Goal: Task Accomplishment & Management: Use online tool/utility

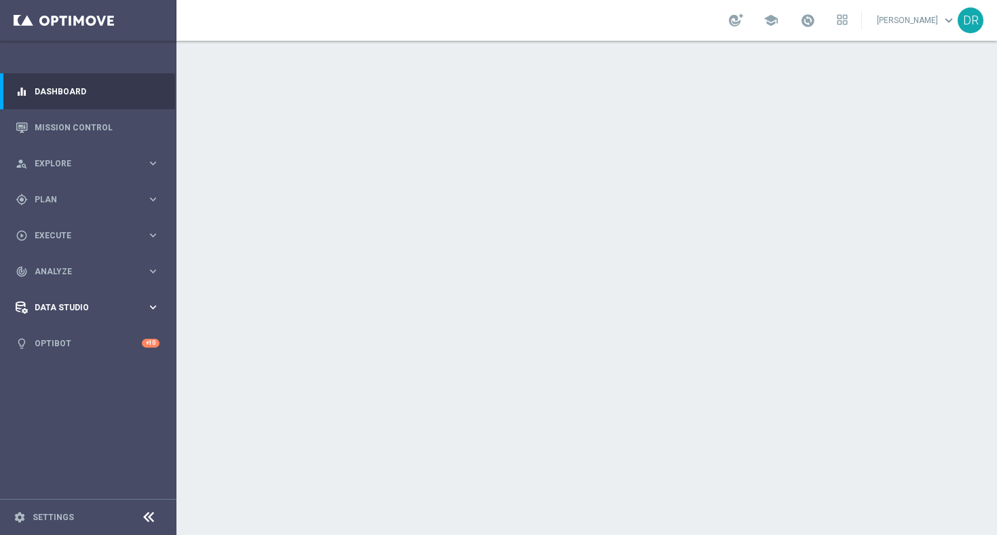
click at [149, 308] on icon "keyboard_arrow_right" at bounding box center [153, 307] width 13 height 13
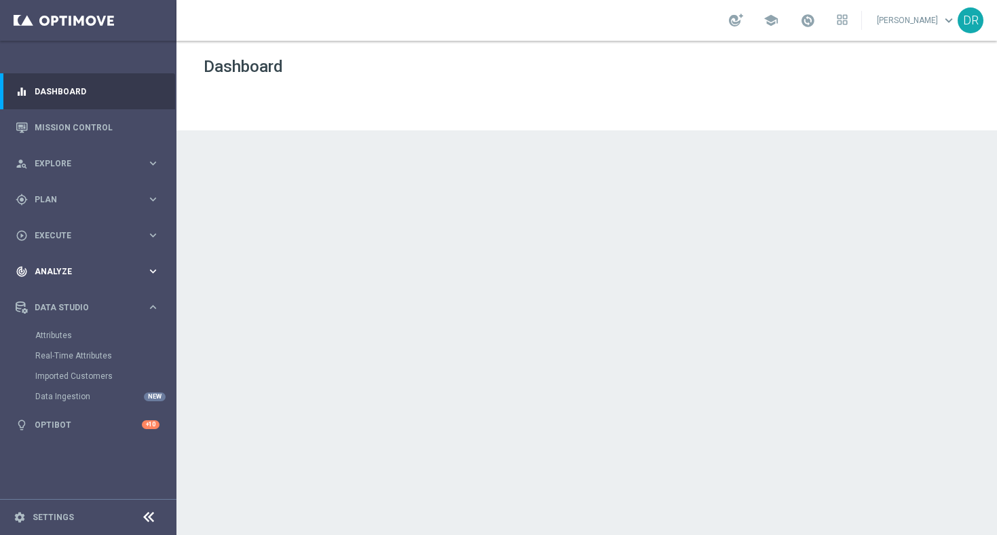
click at [154, 298] on div "Data Studio keyboard_arrow_right" at bounding box center [87, 307] width 175 height 36
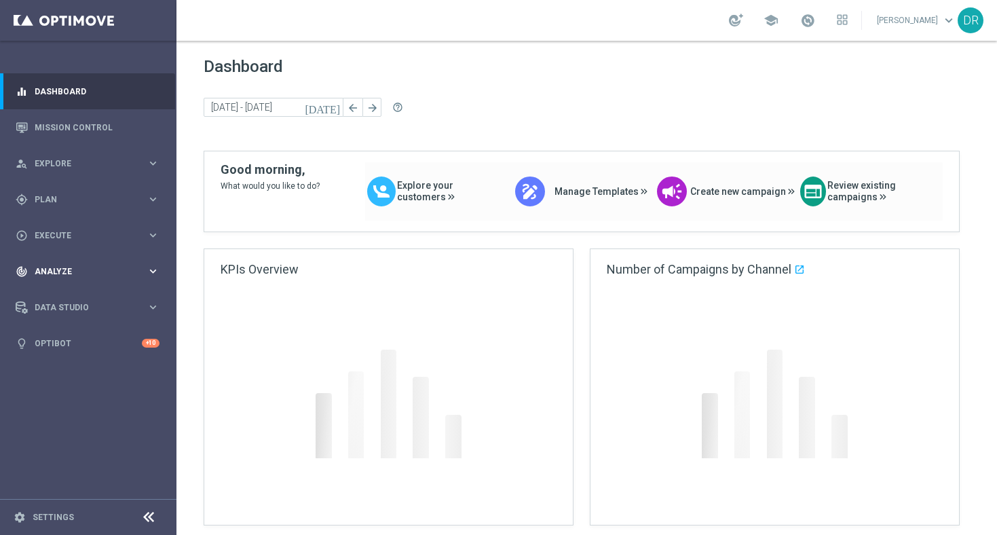
click at [155, 269] on icon "keyboard_arrow_right" at bounding box center [153, 271] width 13 height 13
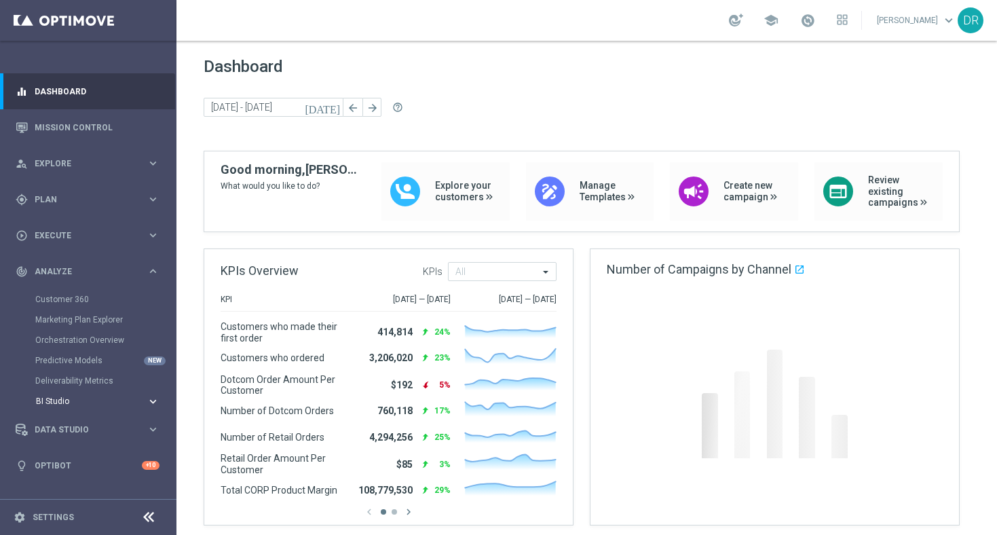
click at [125, 405] on span "BI Studio" at bounding box center [84, 401] width 97 height 8
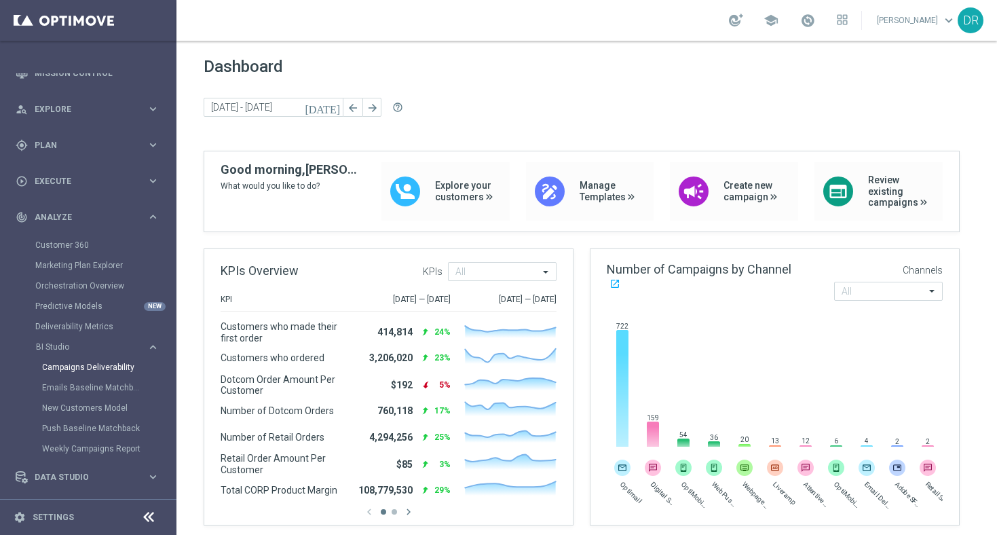
scroll to position [68, 0]
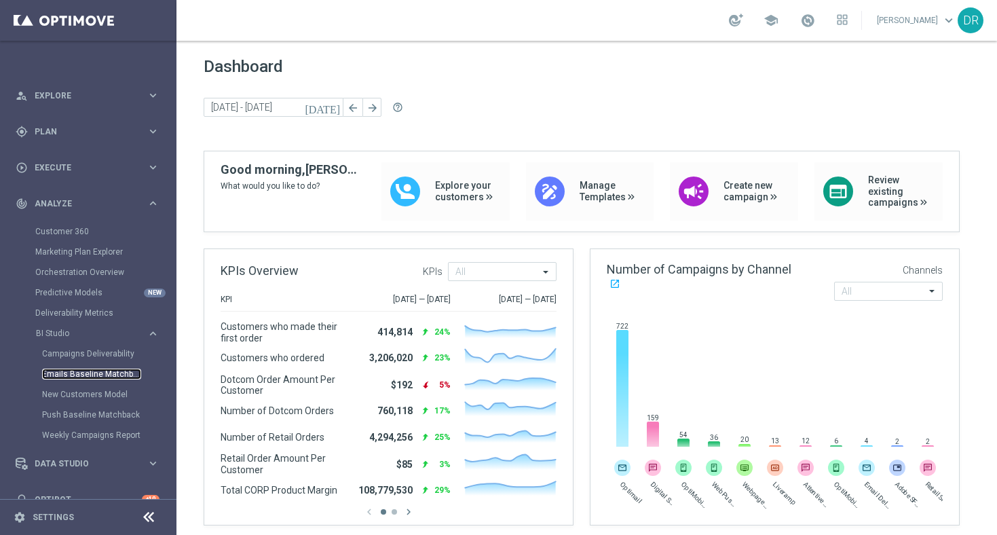
click at [113, 370] on link "Emails Baseline Matchback" at bounding box center [91, 374] width 99 height 11
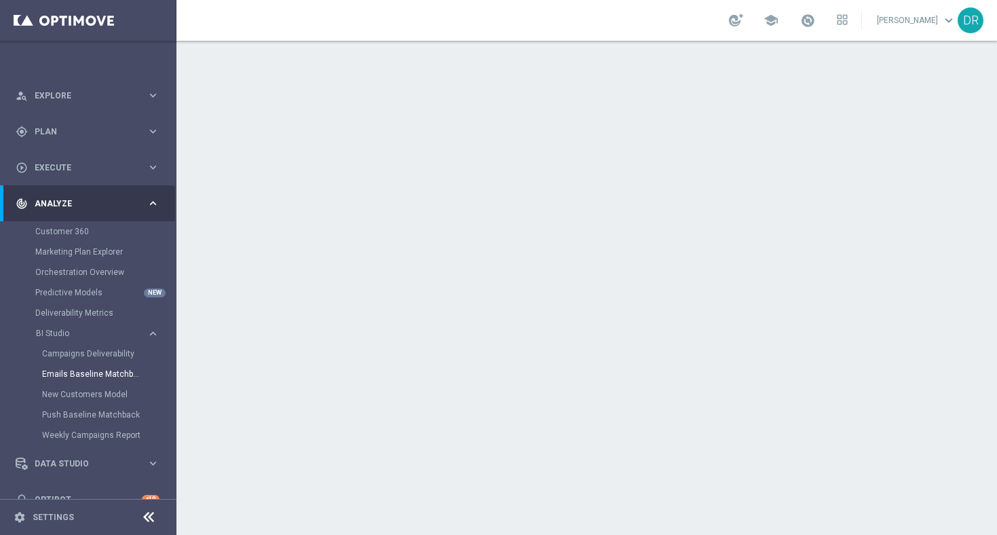
click at [148, 516] on icon at bounding box center [149, 517] width 16 height 16
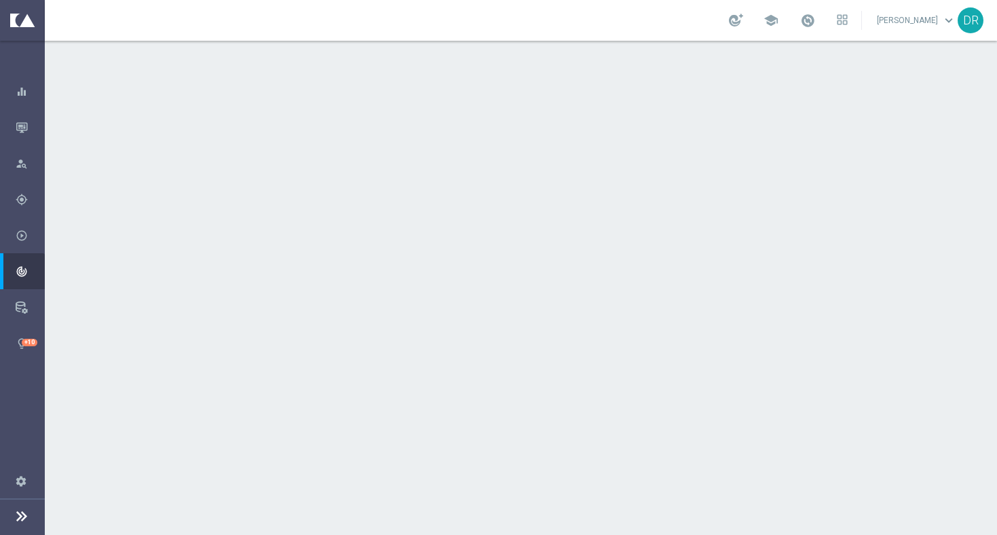
click at [18, 510] on icon at bounding box center [22, 516] width 16 height 16
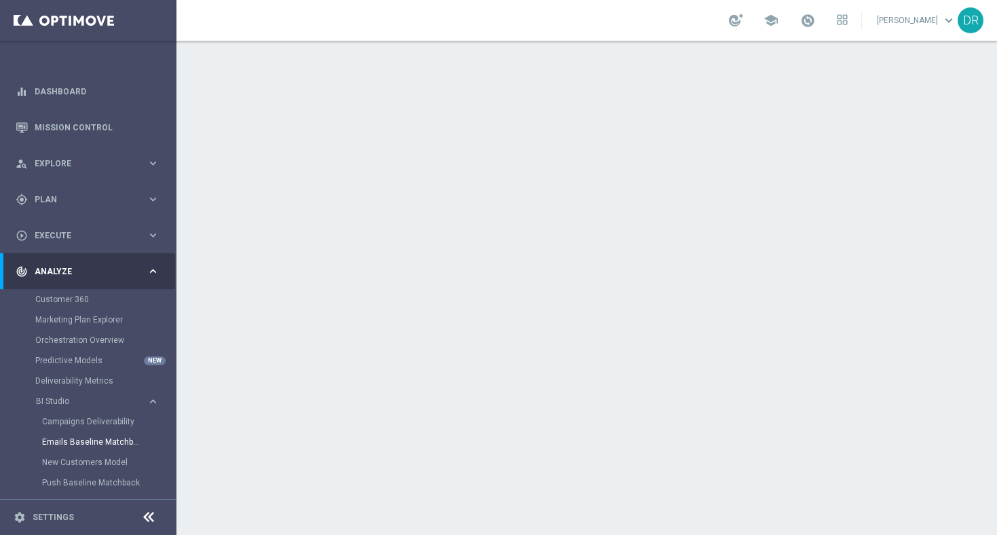
click at [149, 272] on icon "keyboard_arrow_right" at bounding box center [153, 271] width 13 height 13
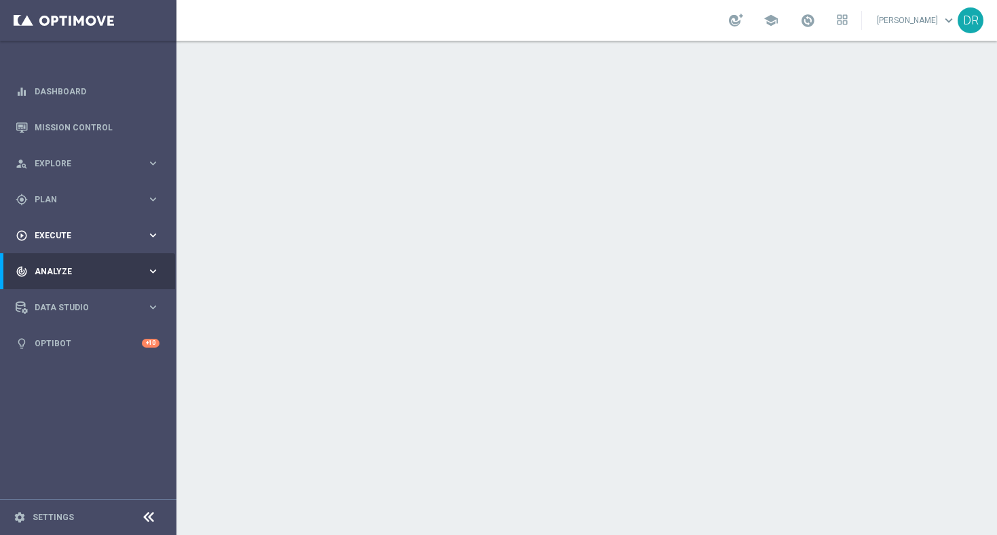
click at [153, 238] on icon "keyboard_arrow_right" at bounding box center [153, 235] width 13 height 13
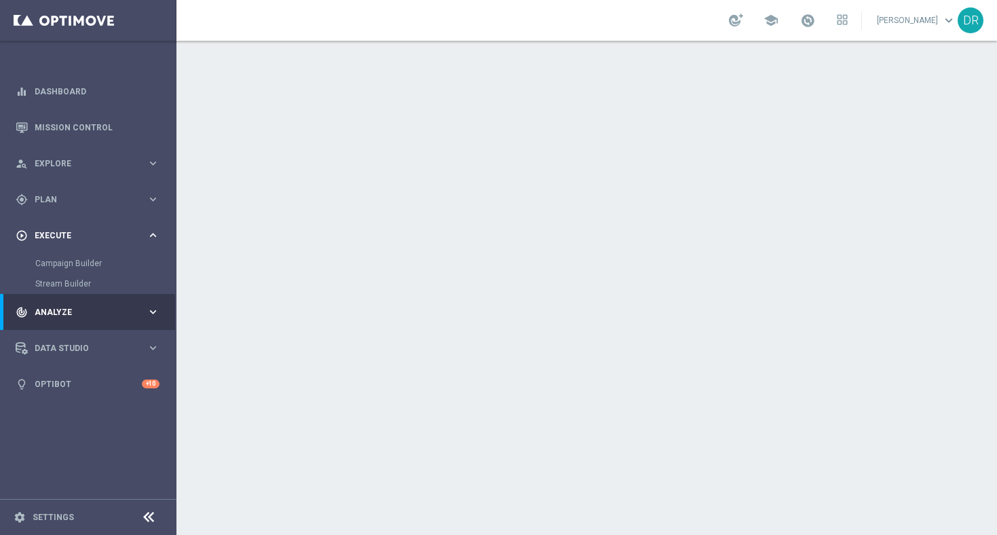
click at [153, 238] on icon "keyboard_arrow_right" at bounding box center [153, 235] width 13 height 13
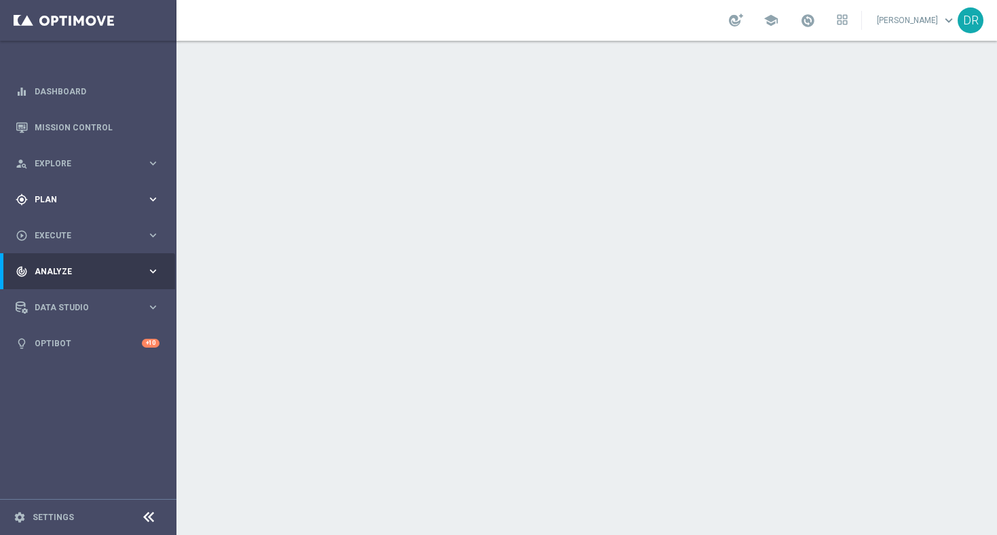
click at [153, 204] on icon "keyboard_arrow_right" at bounding box center [153, 199] width 13 height 13
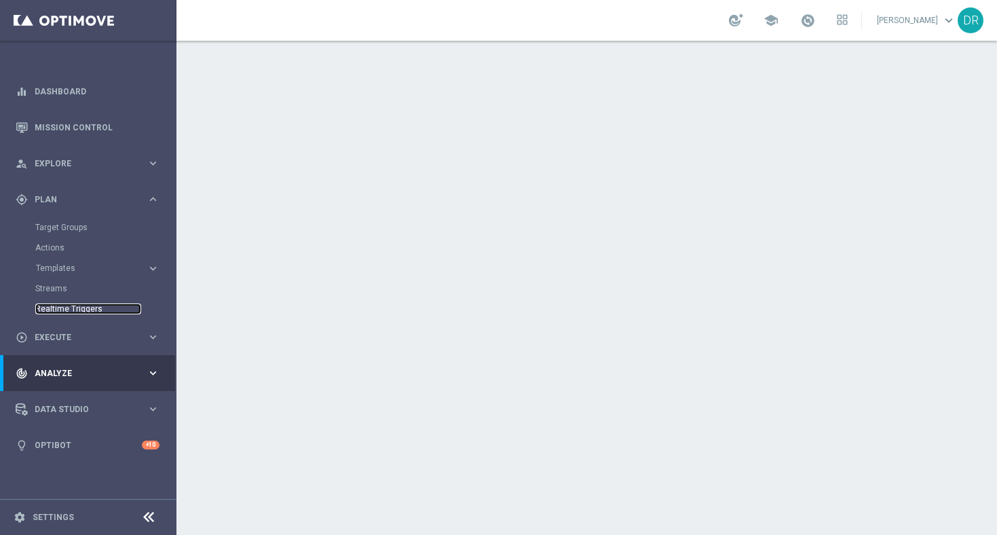
click at [50, 309] on link "Realtime Triggers" at bounding box center [88, 308] width 106 height 11
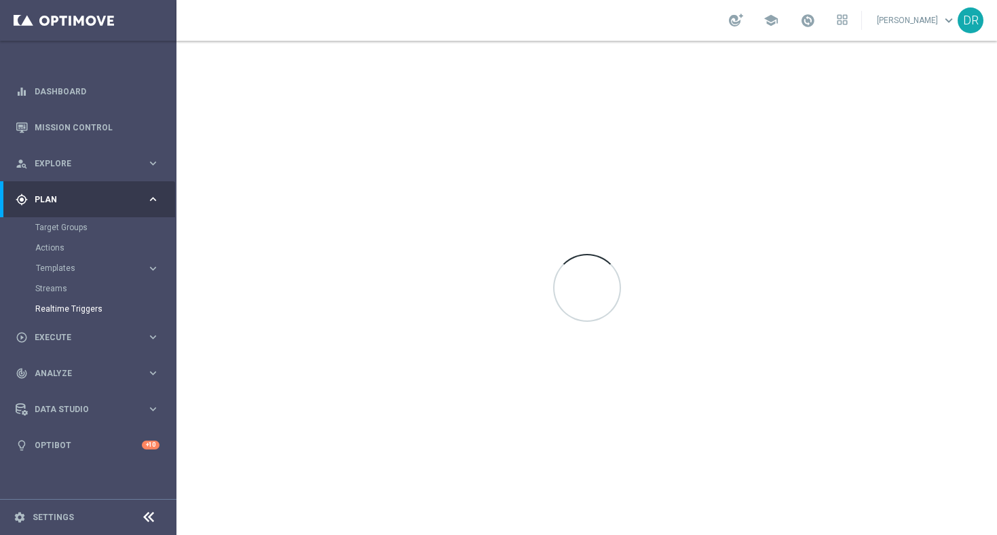
click at [160, 520] on div at bounding box center [148, 517] width 25 height 21
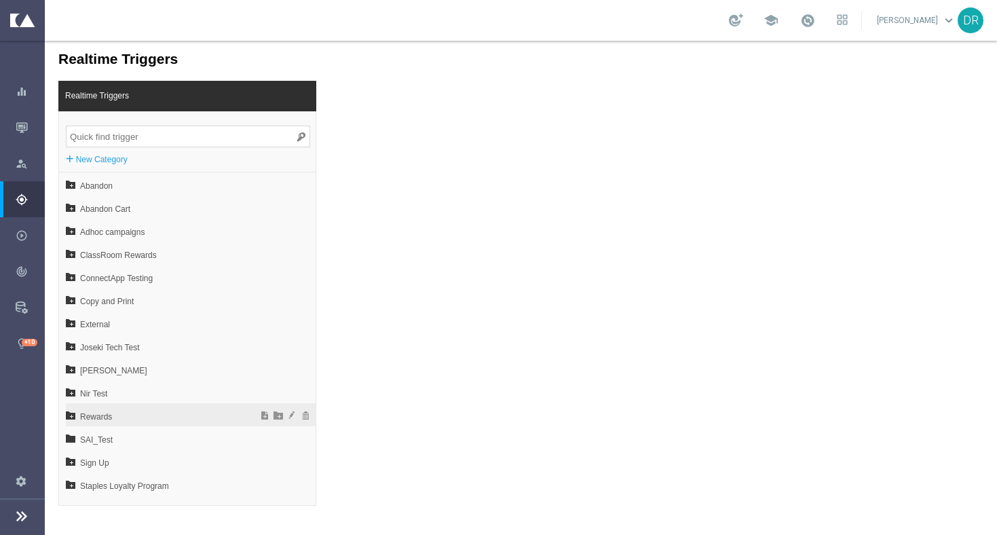
scroll to position [20, 0]
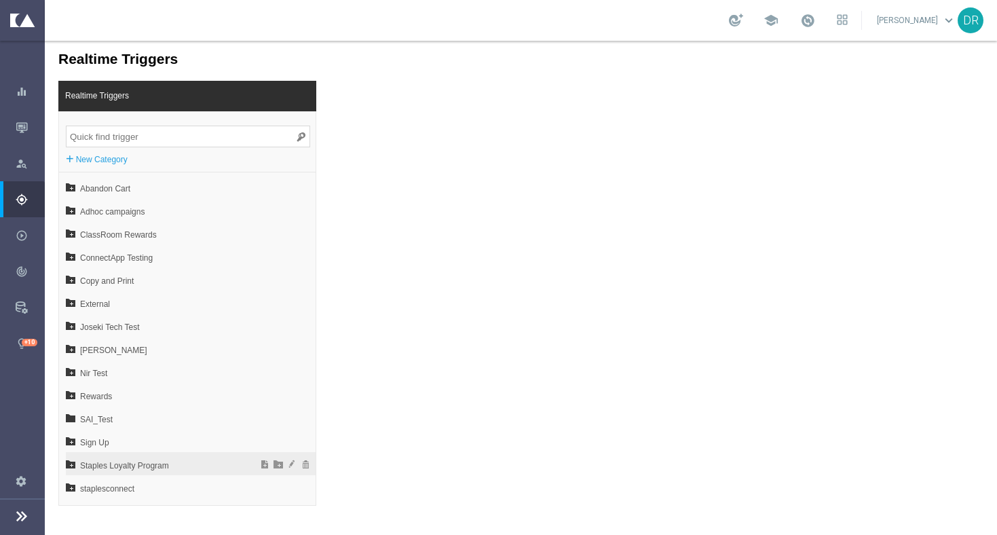
click at [71, 463] on icon at bounding box center [71, 464] width 10 height 10
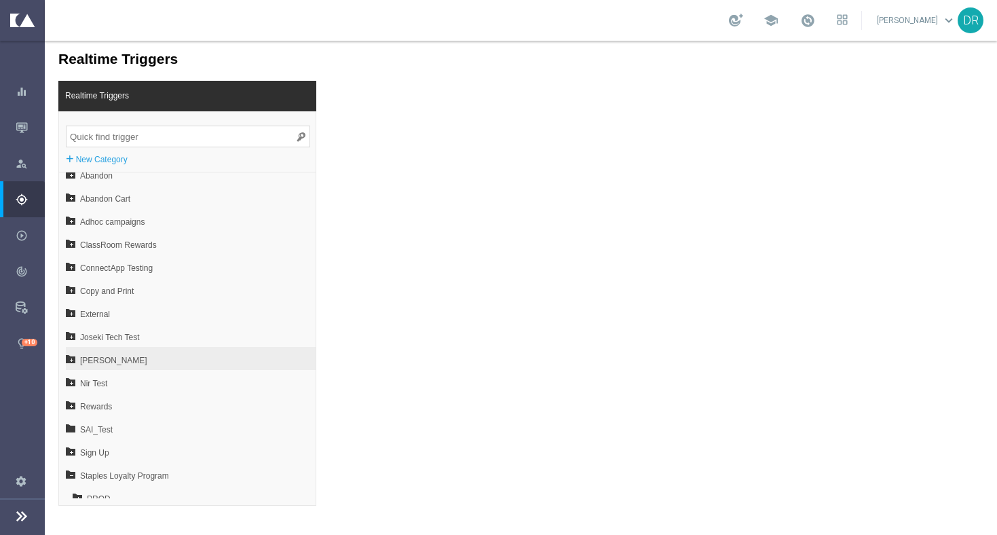
scroll to position [0, 0]
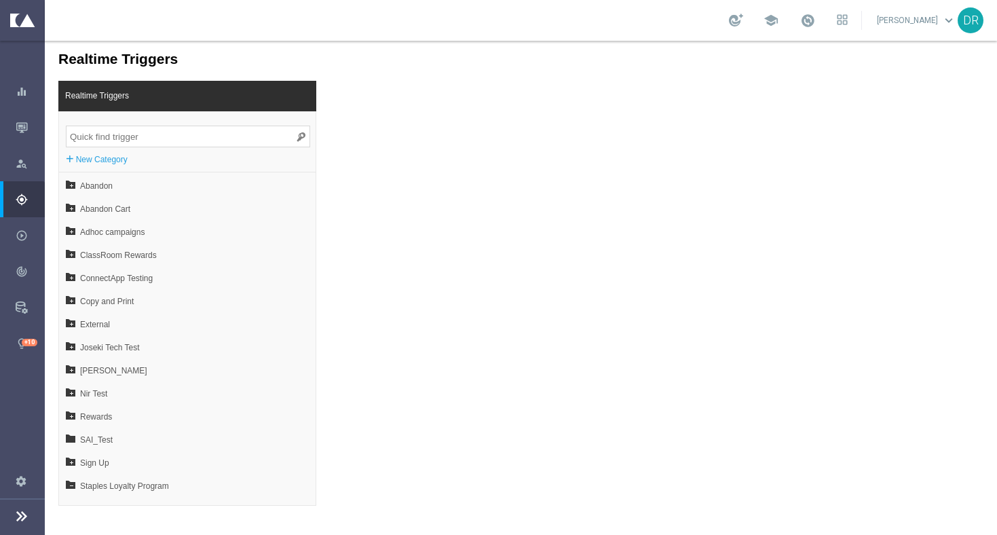
click at [145, 141] on input "search" at bounding box center [188, 137] width 244 height 22
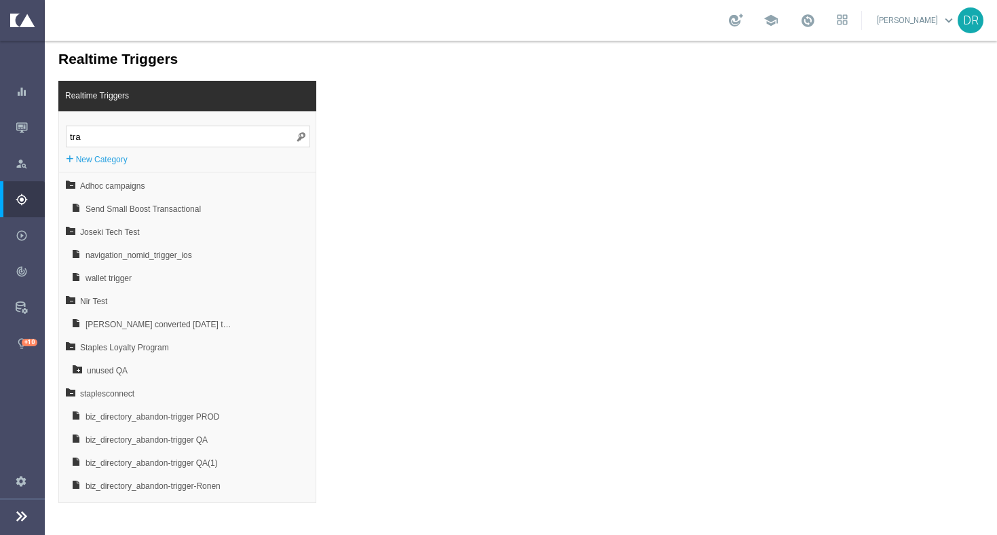
type input "[PERSON_NAME]"
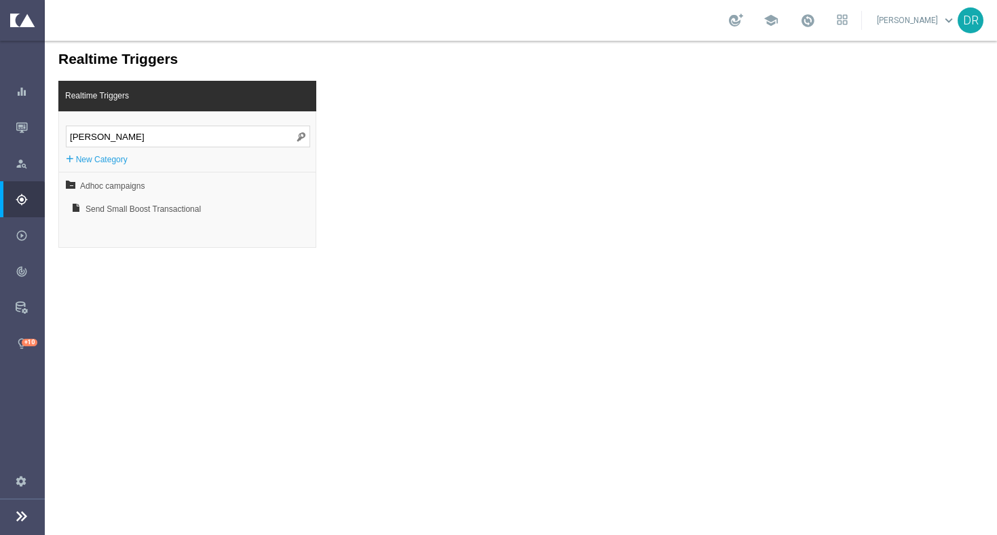
click at [290, 133] on input "[PERSON_NAME]" at bounding box center [188, 137] width 244 height 22
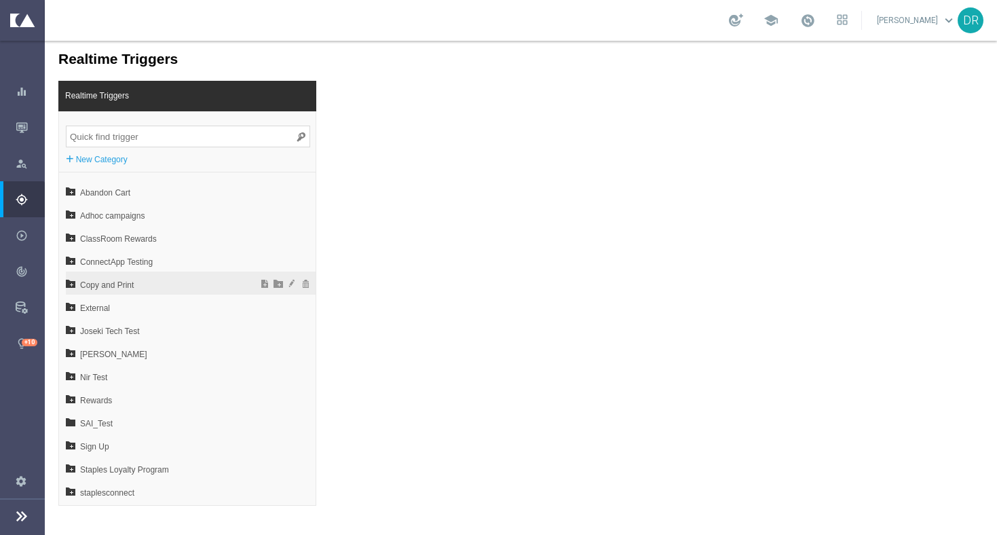
scroll to position [20, 0]
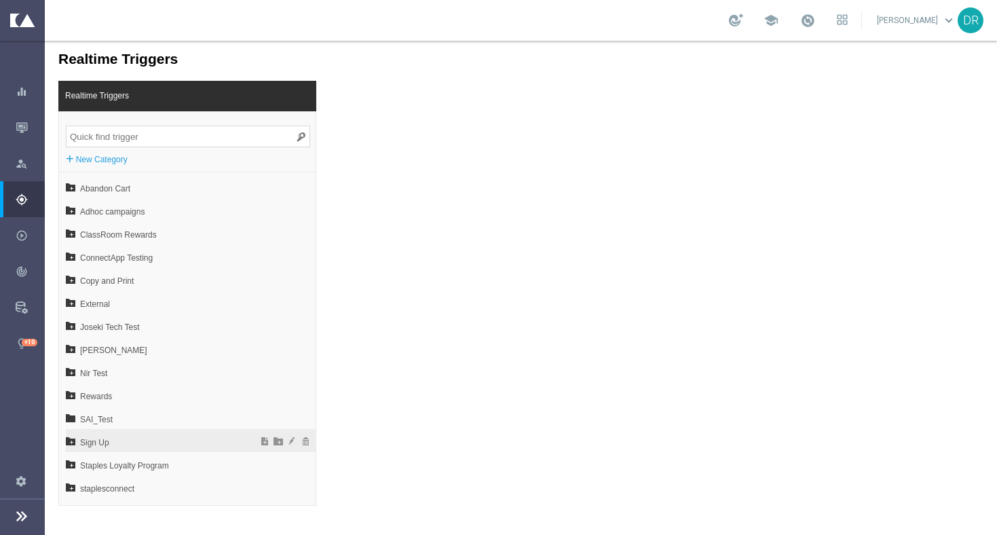
click at [71, 441] on icon at bounding box center [71, 441] width 10 height 10
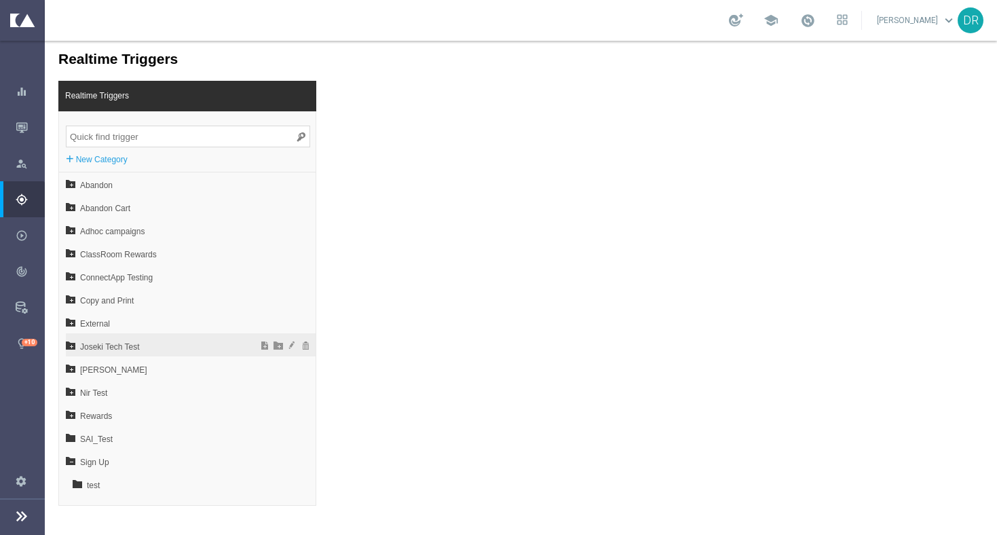
scroll to position [0, 0]
click at [70, 346] on icon at bounding box center [71, 346] width 10 height 10
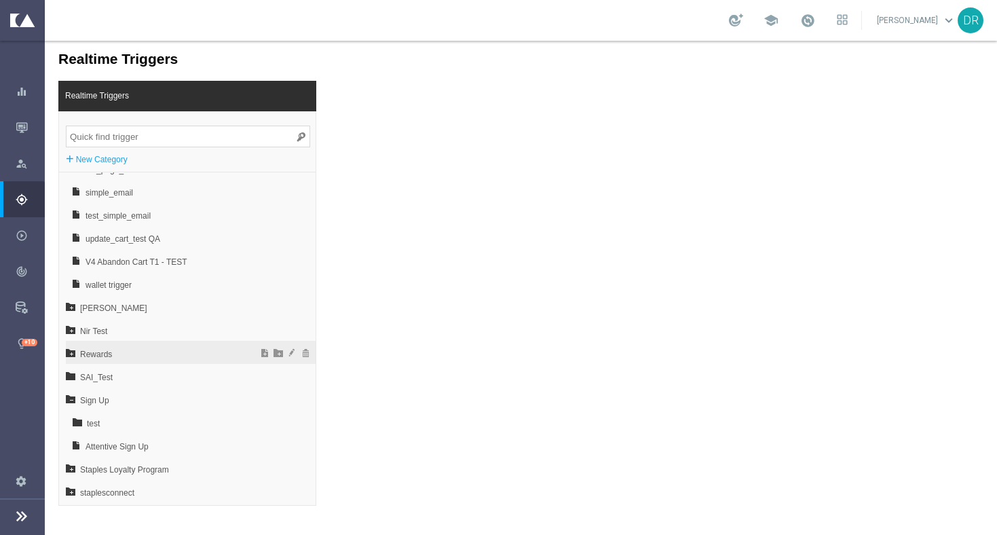
scroll to position [343, 0]
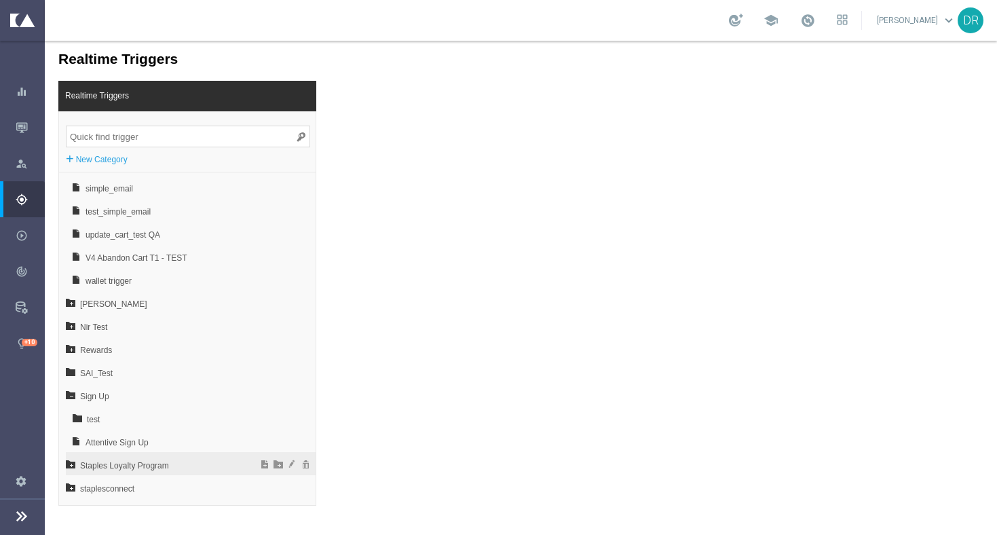
click at [70, 466] on icon at bounding box center [71, 464] width 10 height 10
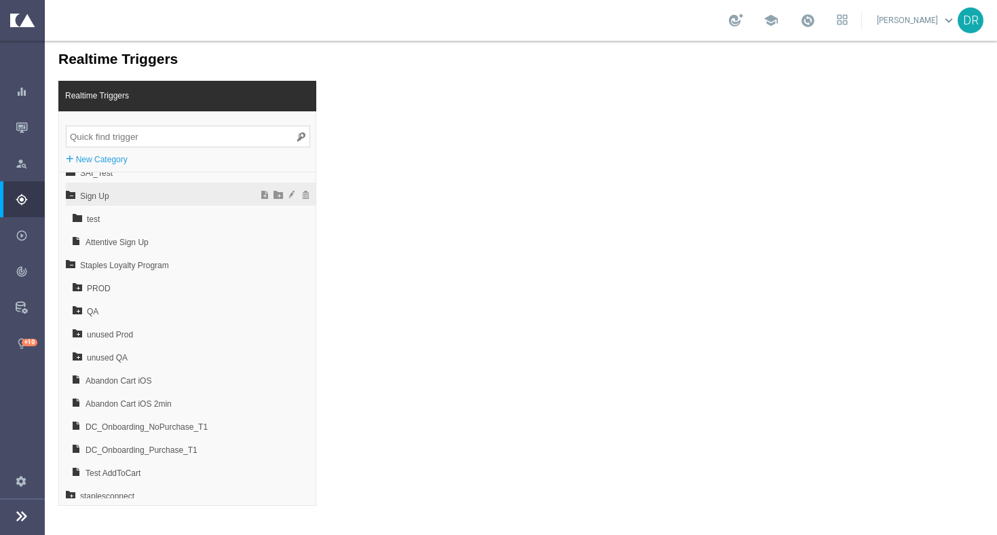
scroll to position [551, 0]
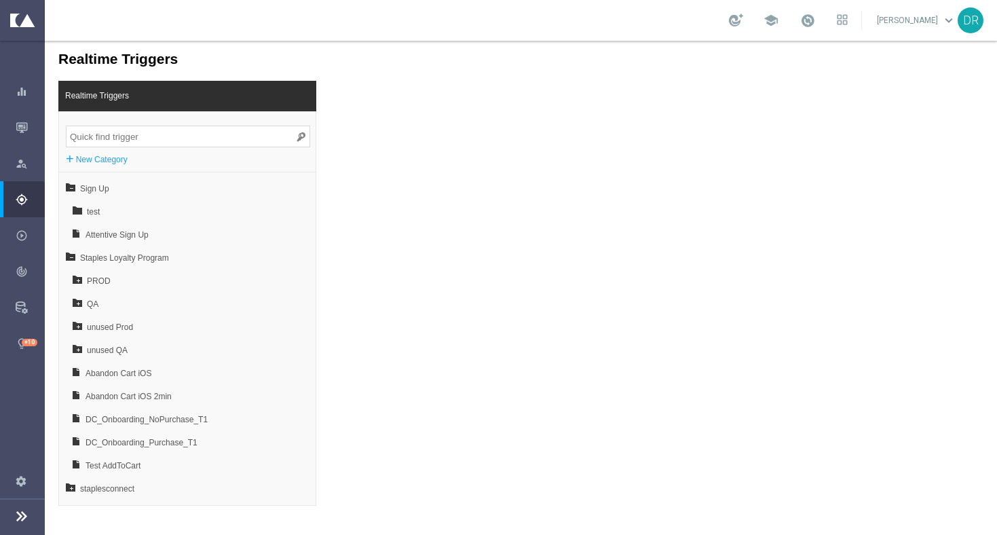
click at [143, 141] on input "search" at bounding box center [188, 137] width 244 height 22
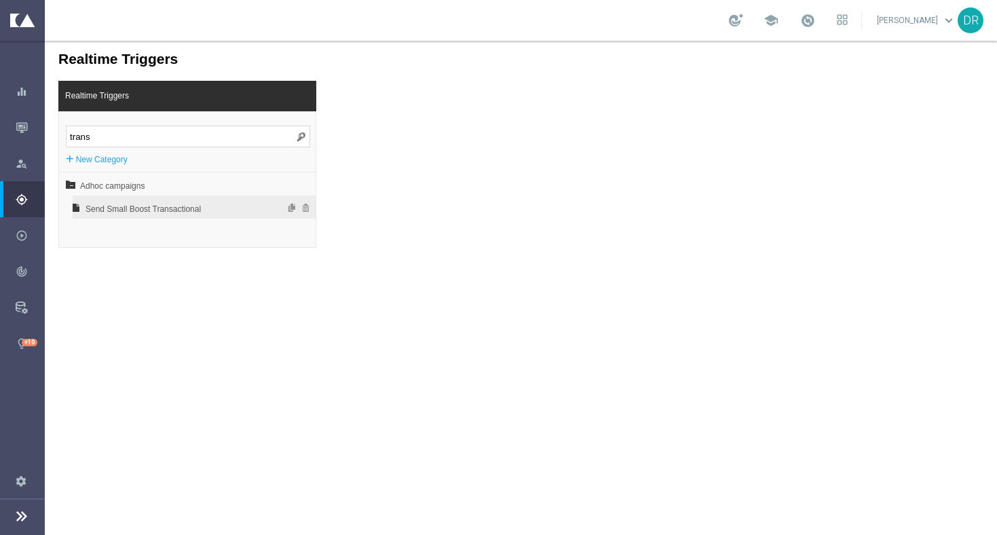
type input "trans"
click at [129, 204] on span "Send Small Boost Transactional" at bounding box center [159, 209] width 146 height 23
type input "1"
type input "0"
checkbox input "true"
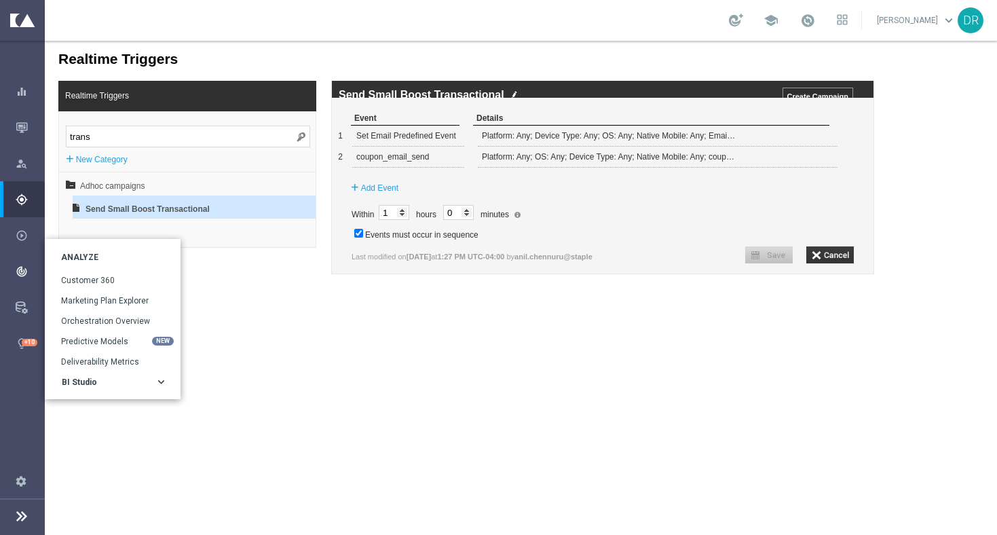
click at [18, 272] on icon "track_changes" at bounding box center [22, 271] width 12 height 12
click at [26, 265] on icon "track_changes" at bounding box center [22, 271] width 12 height 12
click at [79, 386] on button "BI Studio keyboard_arrow_right" at bounding box center [114, 382] width 107 height 11
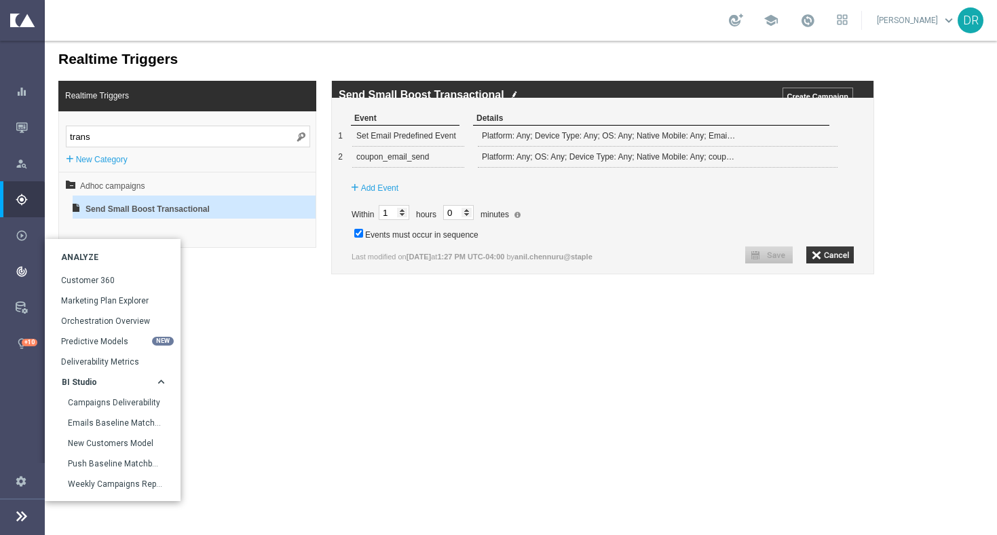
click at [24, 275] on icon "track_changes" at bounding box center [22, 271] width 12 height 12
click at [115, 421] on link "Emails Baseline Matchback" at bounding box center [115, 422] width 94 height 11
